Goal: Ask a question

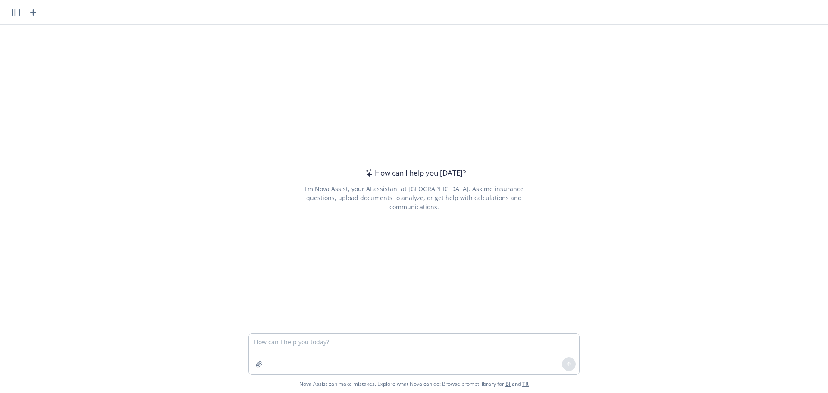
click at [426, 173] on div "How can I help you [DATE]?" at bounding box center [414, 172] width 103 height 11
click at [328, 346] on textarea at bounding box center [414, 354] width 330 height 41
click at [300, 342] on textarea at bounding box center [414, 354] width 330 height 41
click at [320, 348] on textarea at bounding box center [414, 354] width 330 height 41
type textarea "What are the required pension contribution levels in the [GEOGRAPHIC_DATA]?"
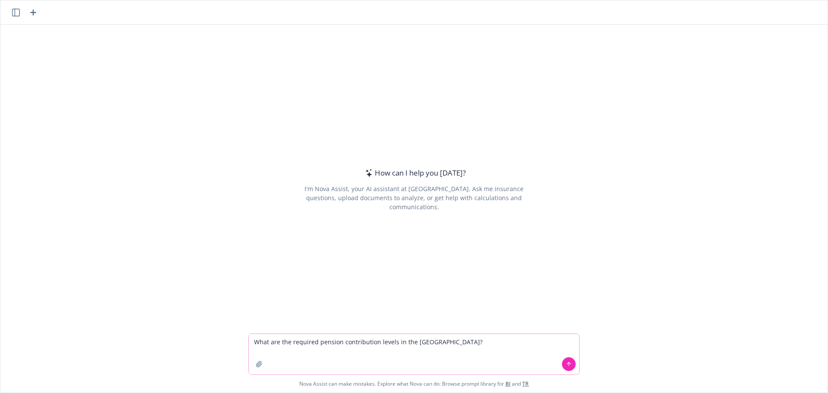
click at [567, 364] on icon at bounding box center [569, 364] width 6 height 6
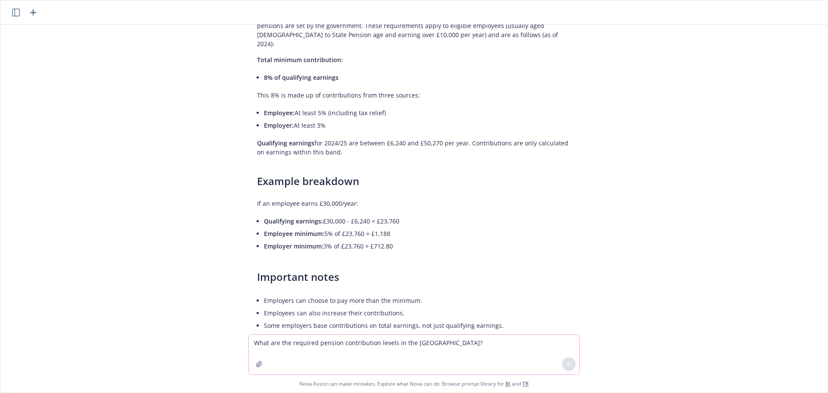
scroll to position [103, 0]
